Goal: Transaction & Acquisition: Purchase product/service

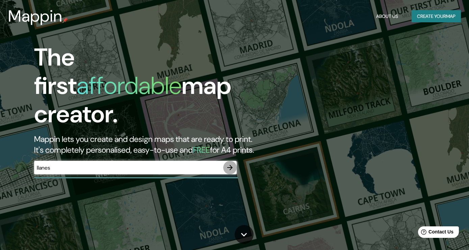
click at [228, 164] on icon "button" at bounding box center [230, 168] width 8 height 8
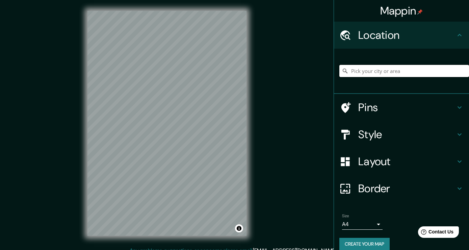
click at [383, 73] on input "Pick your city or area" at bounding box center [405, 71] width 130 height 12
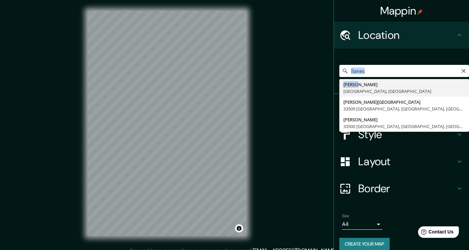
drag, startPoint x: 387, startPoint y: 81, endPoint x: 385, endPoint y: 77, distance: 4.4
click at [385, 79] on ul "[GEOGRAPHIC_DATA] [GEOGRAPHIC_DATA], [GEOGRAPHIC_DATA] [PERSON_NAME][GEOGRAPHIC…" at bounding box center [405, 105] width 130 height 53
type input "[GEOGRAPHIC_DATA], [GEOGRAPHIC_DATA], [GEOGRAPHIC_DATA]"
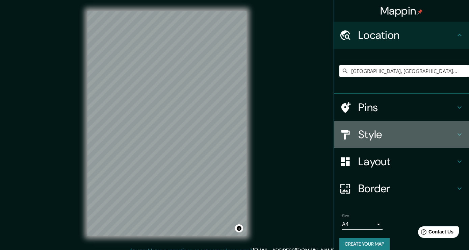
click at [387, 129] on h4 "Style" at bounding box center [407, 135] width 97 height 14
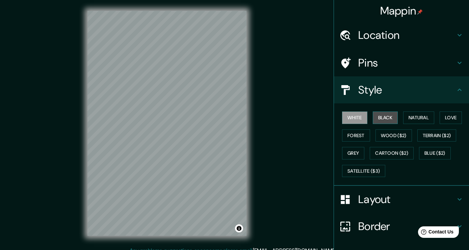
click at [390, 114] on button "Black" at bounding box center [385, 118] width 25 height 13
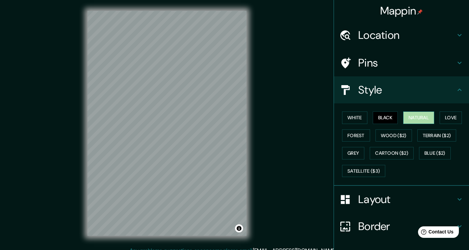
click at [428, 120] on button "Natural" at bounding box center [419, 118] width 31 height 13
click at [60, 48] on div "Mappin Location [GEOGRAPHIC_DATA], [GEOGRAPHIC_DATA], [GEOGRAPHIC_DATA] Pins St…" at bounding box center [234, 129] width 469 height 258
click at [53, 57] on div "Mappin Location [GEOGRAPHIC_DATA], [GEOGRAPHIC_DATA], [GEOGRAPHIC_DATA] Pins St…" at bounding box center [234, 129] width 469 height 258
click at [193, 101] on div at bounding box center [192, 99] width 5 height 5
click at [396, 201] on h4 "Layout" at bounding box center [407, 200] width 97 height 14
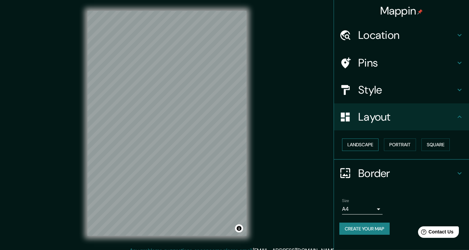
click at [363, 147] on button "Landscape" at bounding box center [360, 145] width 37 height 13
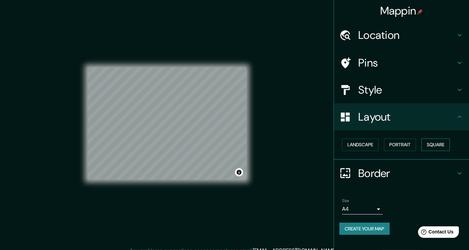
click at [437, 144] on button "Square" at bounding box center [436, 145] width 28 height 13
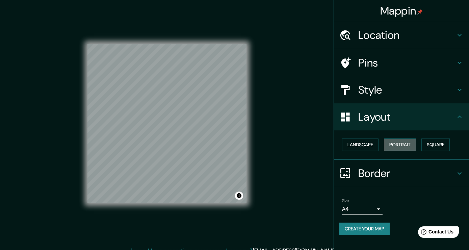
click at [403, 142] on button "Portrait" at bounding box center [400, 145] width 32 height 13
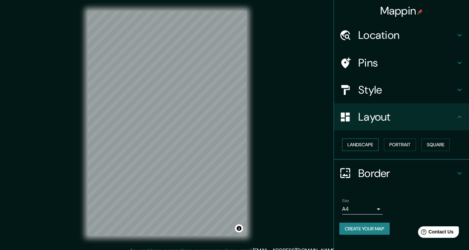
click at [364, 147] on button "Landscape" at bounding box center [360, 145] width 37 height 13
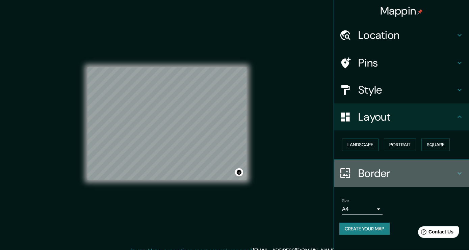
click at [368, 170] on h4 "Border" at bounding box center [407, 174] width 97 height 14
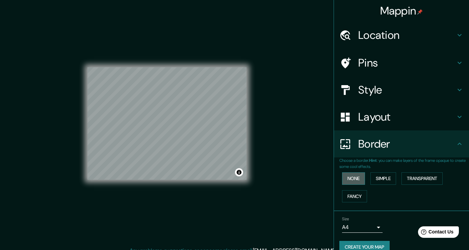
click at [355, 176] on button "None" at bounding box center [353, 178] width 23 height 13
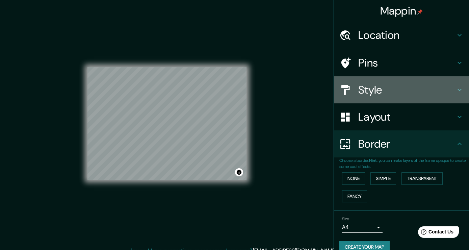
click at [380, 88] on h4 "Style" at bounding box center [407, 90] width 97 height 14
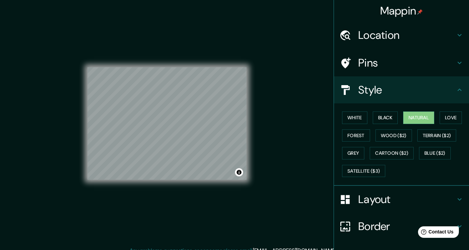
click at [387, 62] on h4 "Pins" at bounding box center [407, 63] width 97 height 14
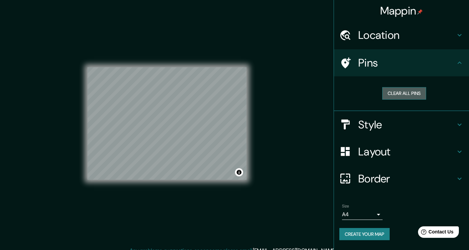
click at [395, 95] on button "Clear all pins" at bounding box center [405, 93] width 44 height 13
click at [383, 40] on h4 "Location" at bounding box center [407, 35] width 97 height 14
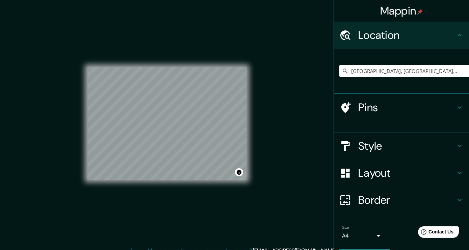
click at [383, 40] on h4 "Location" at bounding box center [407, 35] width 97 height 14
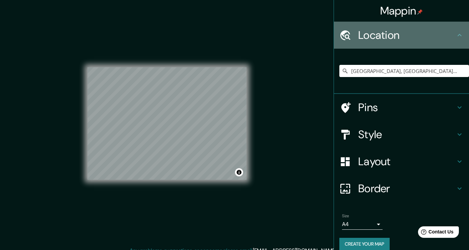
click at [461, 35] on icon at bounding box center [460, 35] width 8 height 8
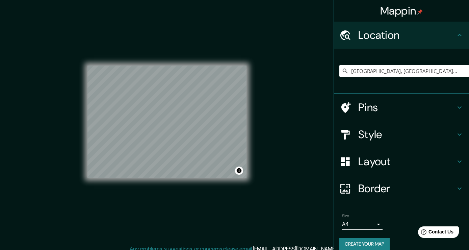
scroll to position [1, 0]
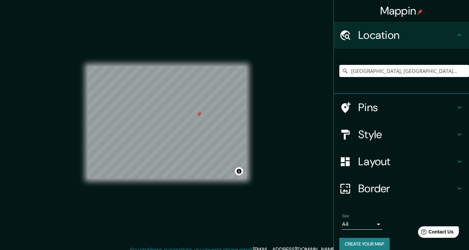
click at [197, 115] on div at bounding box center [198, 114] width 5 height 5
click at [162, 130] on div at bounding box center [163, 128] width 5 height 5
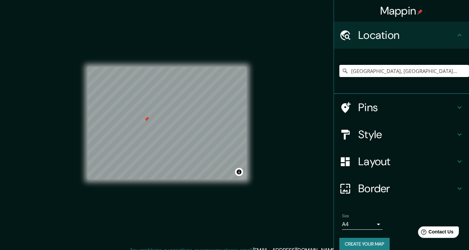
scroll to position [1, 0]
click at [146, 120] on div at bounding box center [146, 118] width 5 height 5
click at [361, 242] on button "Create your map" at bounding box center [365, 244] width 50 height 13
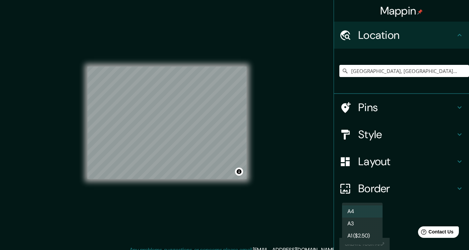
click at [375, 222] on body "Mappin Location [GEOGRAPHIC_DATA], [GEOGRAPHIC_DATA], [GEOGRAPHIC_DATA] Pins St…" at bounding box center [234, 124] width 469 height 250
click at [358, 225] on li "A3" at bounding box center [362, 224] width 41 height 12
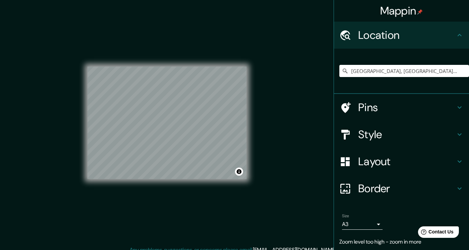
scroll to position [0, 0]
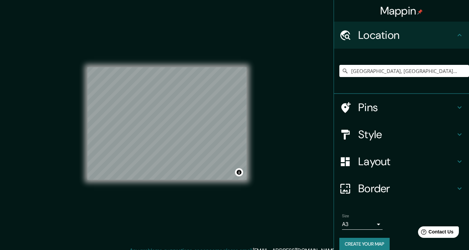
click at [39, 113] on div "Mappin Location [GEOGRAPHIC_DATA], [GEOGRAPHIC_DATA], [GEOGRAPHIC_DATA] Pins St…" at bounding box center [234, 129] width 469 height 258
click at [175, 66] on div "© Mapbox © OpenStreetMap Improve this map" at bounding box center [167, 122] width 159 height 225
click at [353, 223] on body "Mappin Location [GEOGRAPHIC_DATA], [GEOGRAPHIC_DATA], [GEOGRAPHIC_DATA] Pins St…" at bounding box center [234, 125] width 469 height 250
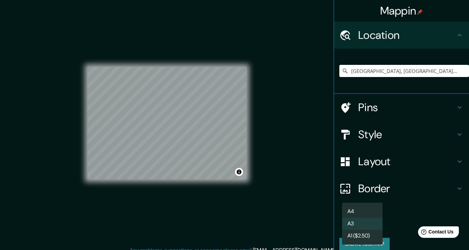
click at [363, 212] on li "A4" at bounding box center [362, 212] width 41 height 12
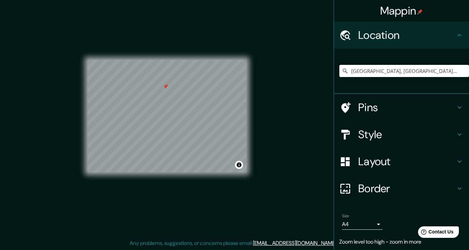
scroll to position [5, 0]
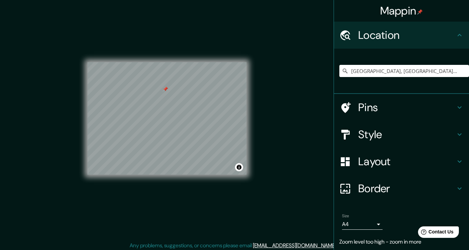
click at [168, 89] on div at bounding box center [165, 89] width 5 height 5
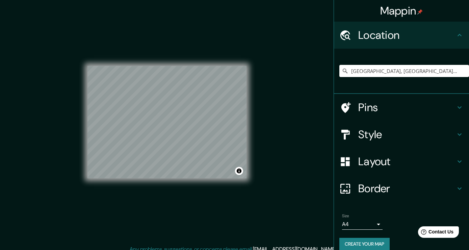
scroll to position [0, 0]
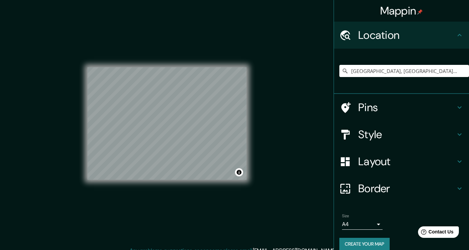
click at [362, 243] on button "Create your map" at bounding box center [365, 244] width 50 height 13
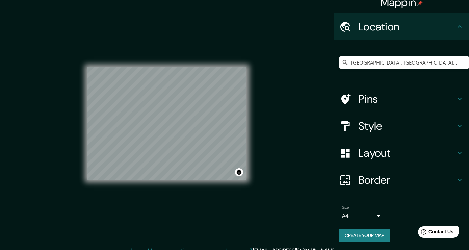
click at [354, 236] on button "Create your map" at bounding box center [365, 235] width 50 height 13
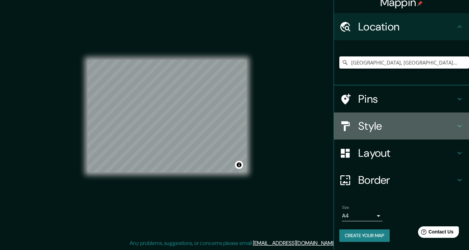
click at [373, 128] on h4 "Style" at bounding box center [407, 126] width 97 height 14
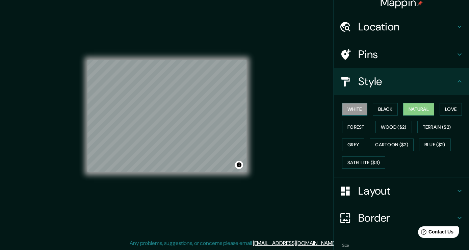
click at [361, 105] on button "White" at bounding box center [354, 109] width 25 height 13
click at [390, 105] on button "Black" at bounding box center [385, 109] width 25 height 13
click at [414, 106] on button "Natural" at bounding box center [419, 109] width 31 height 13
click at [449, 106] on button "Love" at bounding box center [451, 109] width 22 height 13
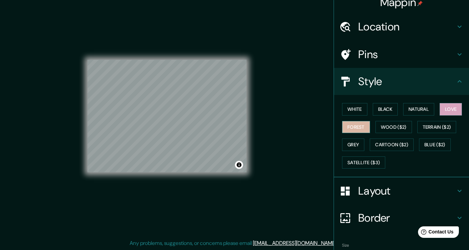
click at [357, 125] on button "Forest" at bounding box center [356, 127] width 28 height 13
click at [359, 108] on button "White" at bounding box center [354, 109] width 25 height 13
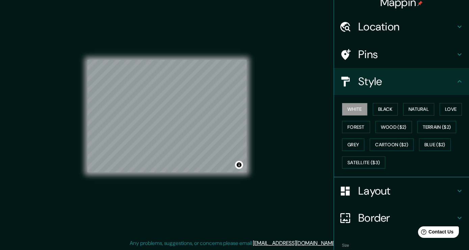
scroll to position [0, 0]
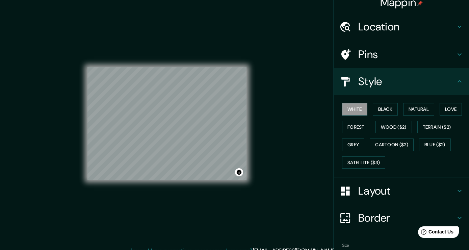
click at [304, 146] on div "Mappin Location [GEOGRAPHIC_DATA], [GEOGRAPHIC_DATA], [GEOGRAPHIC_DATA] Pins St…" at bounding box center [234, 129] width 469 height 258
click at [422, 107] on button "Natural" at bounding box center [419, 109] width 31 height 13
click at [69, 107] on div "Mappin Location [GEOGRAPHIC_DATA], [GEOGRAPHIC_DATA], [GEOGRAPHIC_DATA] Pins St…" at bounding box center [234, 129] width 469 height 258
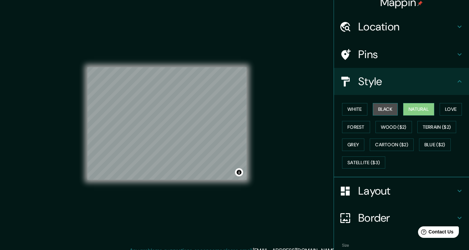
click at [393, 108] on button "Black" at bounding box center [385, 109] width 25 height 13
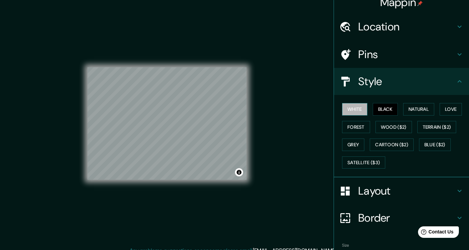
click at [355, 112] on button "White" at bounding box center [354, 109] width 25 height 13
drag, startPoint x: 355, startPoint y: 112, endPoint x: 319, endPoint y: 126, distance: 38.8
click at [319, 126] on div "Mappin Location [GEOGRAPHIC_DATA], [GEOGRAPHIC_DATA], [GEOGRAPHIC_DATA] Pins St…" at bounding box center [234, 129] width 469 height 258
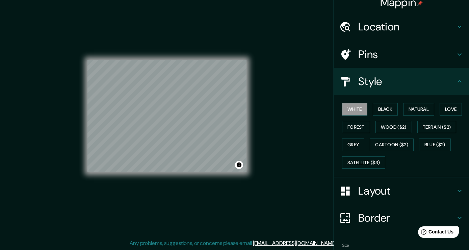
scroll to position [46, 0]
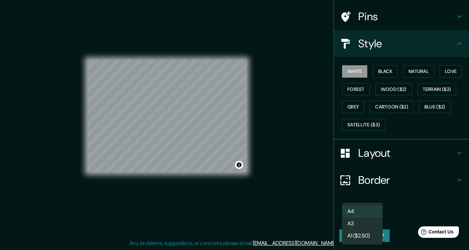
click at [362, 212] on body "Mappin Location [GEOGRAPHIC_DATA], [GEOGRAPHIC_DATA], [GEOGRAPHIC_DATA] Pins St…" at bounding box center [234, 118] width 469 height 250
click at [349, 221] on li "A3" at bounding box center [362, 224] width 41 height 12
type input "a4"
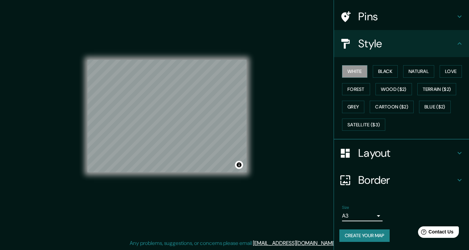
click at [367, 234] on button "Create your map" at bounding box center [365, 235] width 50 height 13
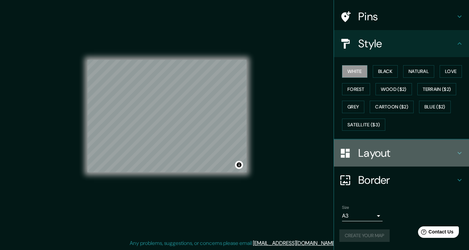
click at [422, 155] on h4 "Layout" at bounding box center [407, 153] width 97 height 14
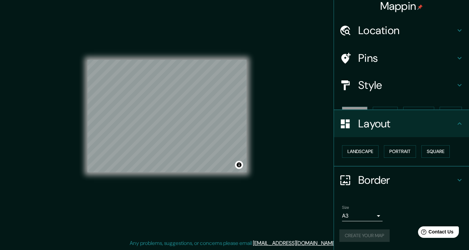
scroll to position [0, 0]
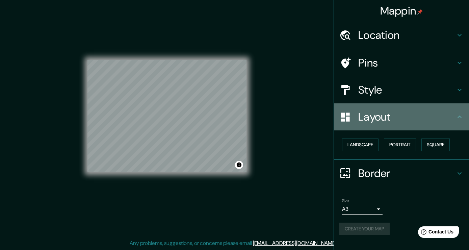
click at [430, 118] on h4 "Layout" at bounding box center [407, 117] width 97 height 14
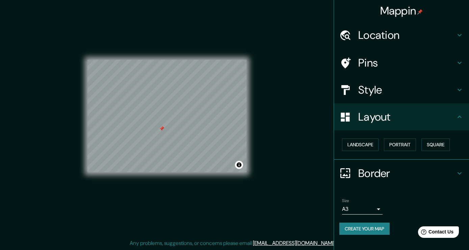
click at [159, 60] on div at bounding box center [167, 60] width 159 height 0
click at [161, 128] on div at bounding box center [161, 128] width 5 height 5
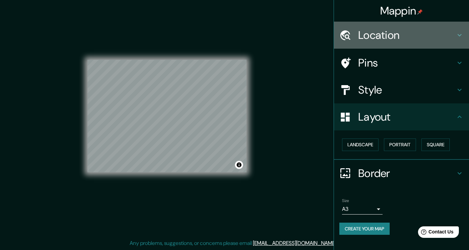
click at [405, 32] on h4 "Location" at bounding box center [407, 35] width 97 height 14
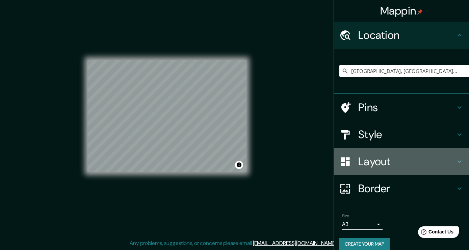
click at [378, 159] on h4 "Layout" at bounding box center [407, 162] width 97 height 14
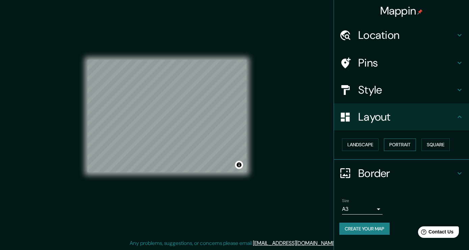
click at [402, 144] on button "Portrait" at bounding box center [400, 145] width 32 height 13
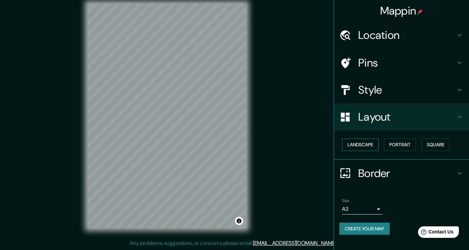
click at [376, 143] on button "Landscape" at bounding box center [360, 145] width 37 height 13
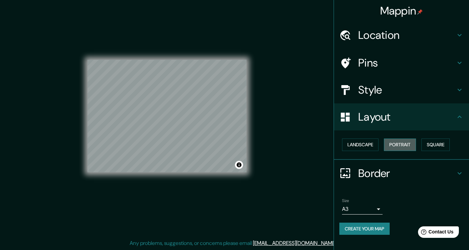
click at [394, 142] on button "Portrait" at bounding box center [400, 145] width 32 height 13
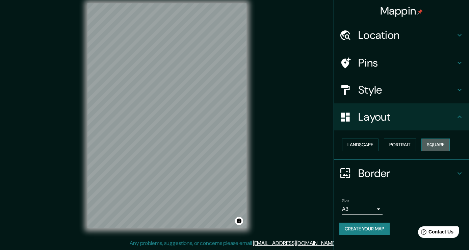
click at [432, 142] on button "Square" at bounding box center [436, 145] width 28 height 13
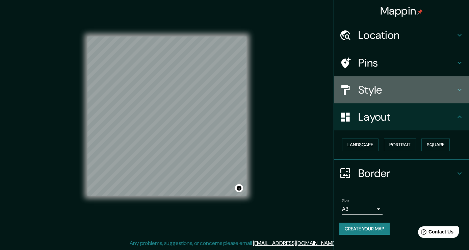
click at [392, 80] on div "Style" at bounding box center [401, 89] width 135 height 27
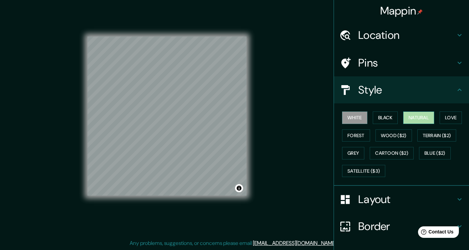
click at [427, 122] on button "Natural" at bounding box center [419, 118] width 31 height 13
